Goal: Find contact information: Find contact information

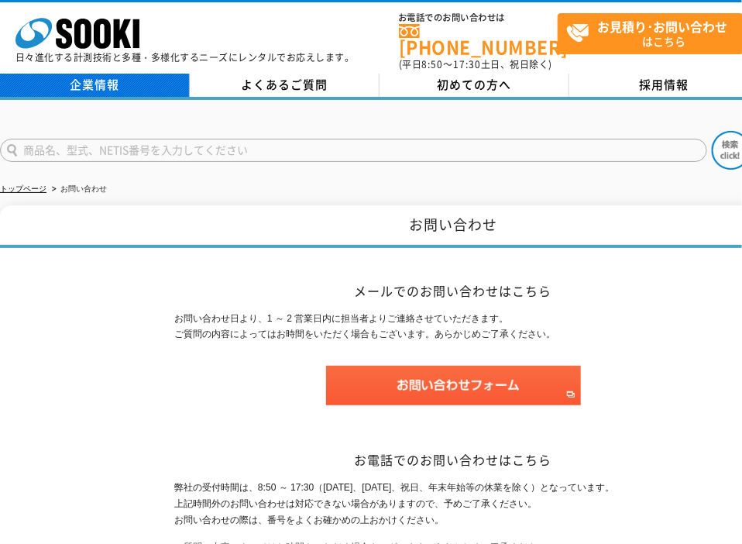
click at [92, 81] on link "企業情報" at bounding box center [95, 85] width 190 height 23
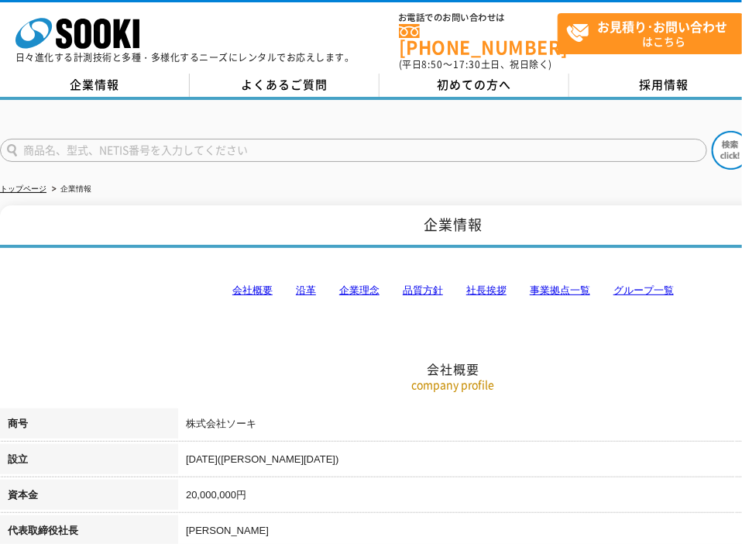
click at [250, 284] on link "会社概要" at bounding box center [252, 290] width 40 height 12
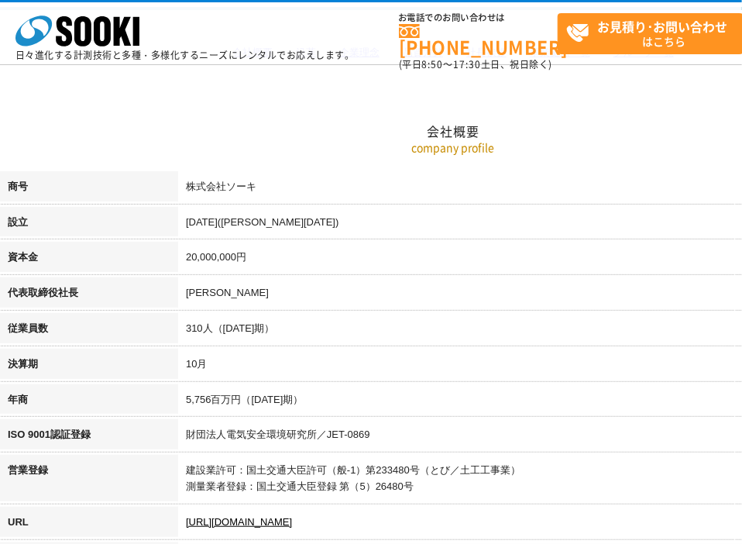
scroll to position [194, 0]
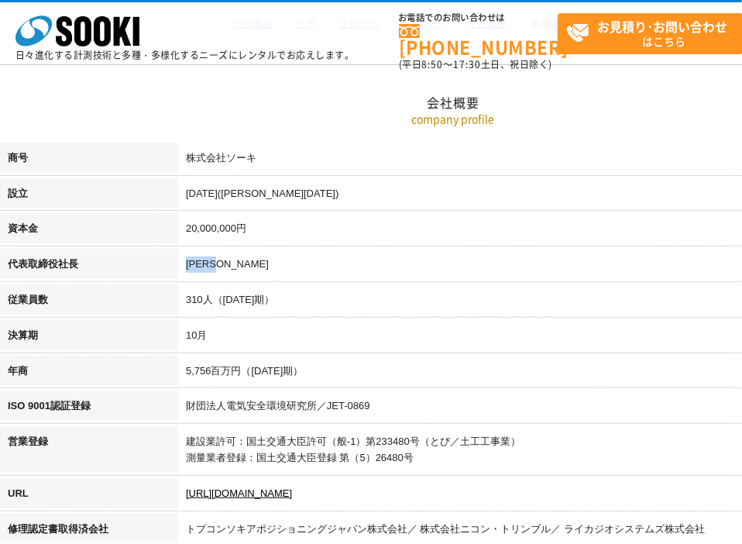
drag, startPoint x: 180, startPoint y: 261, endPoint x: 267, endPoint y: 268, distance: 87.8
click at [267, 268] on td "梶原 英登" at bounding box center [542, 267] width 728 height 36
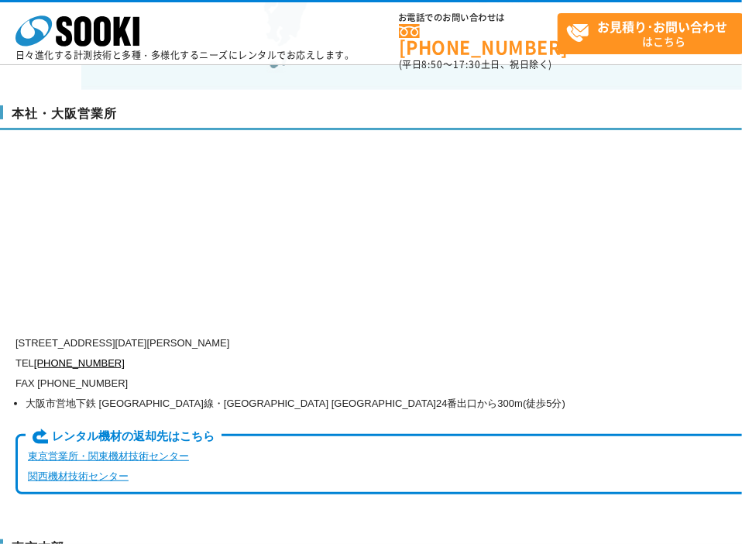
scroll to position [3758, 0]
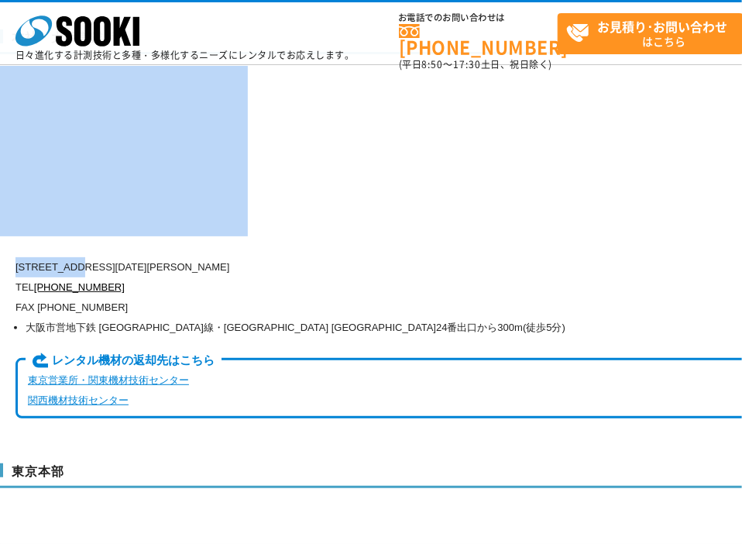
drag, startPoint x: 81, startPoint y: 231, endPoint x: 316, endPoint y: 229, distance: 235.5
click at [339, 221] on div "本社・大阪営業所 〒550-0005 大阪府大阪市西区西本町1-15-10 辰野西本町ビル13階 TEL 0120-856-990 FAX (06)6538-…" at bounding box center [453, 230] width 906 height 433
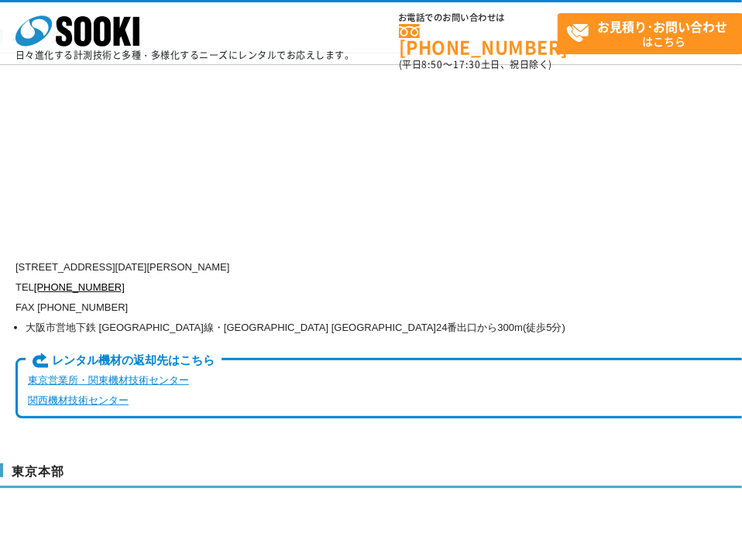
click at [324, 277] on p "TEL 0120-856-990" at bounding box center [387, 287] width 744 height 20
drag, startPoint x: 81, startPoint y: 232, endPoint x: 280, endPoint y: 237, distance: 199.2
click at [327, 257] on p "〒550-0005 大阪府大阪市西区西本町1-15-10 辰野西本町ビル13階" at bounding box center [387, 267] width 744 height 20
